Goal: Transaction & Acquisition: Download file/media

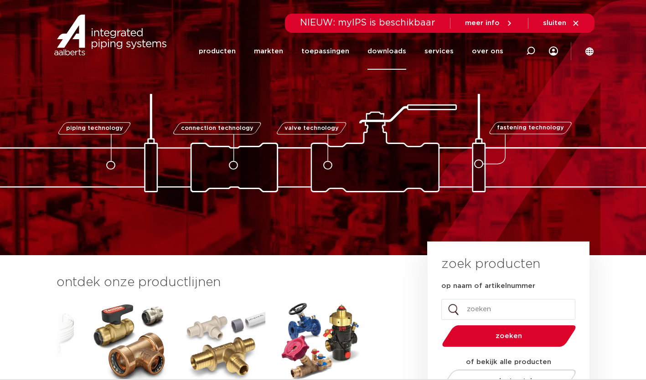
click at [383, 52] on link "downloads" at bounding box center [387, 51] width 39 height 37
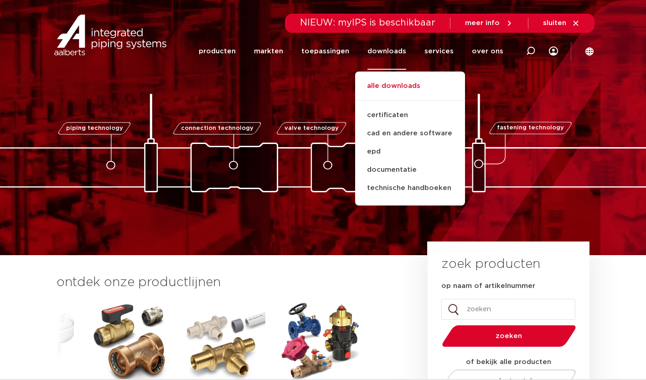
click at [381, 88] on link "alle downloads" at bounding box center [410, 91] width 110 height 20
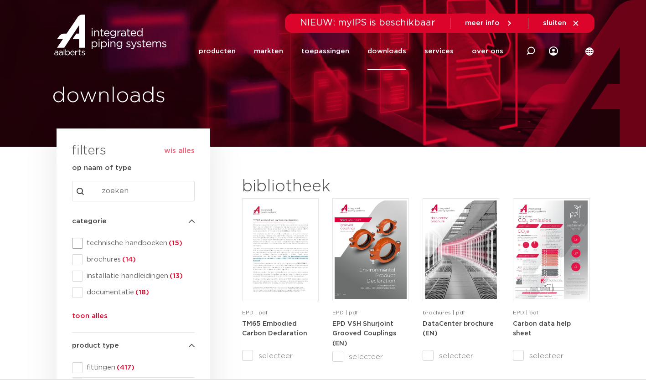
click at [79, 242] on span at bounding box center [77, 243] width 11 height 11
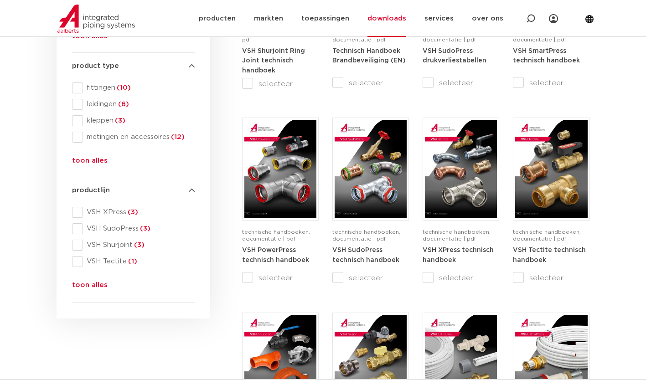
scroll to position [281, 0]
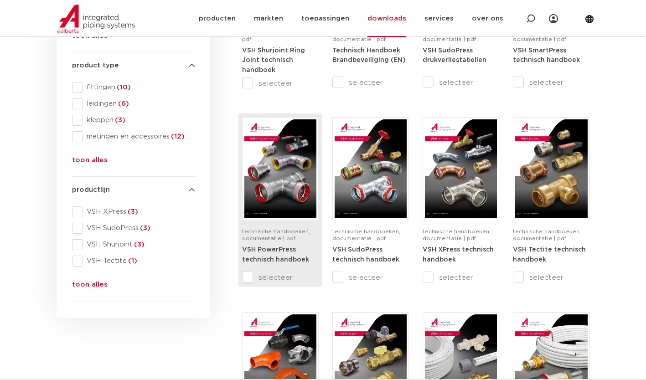
click at [263, 190] on img at bounding box center [280, 169] width 72 height 99
